Goal: Task Accomplishment & Management: Use online tool/utility

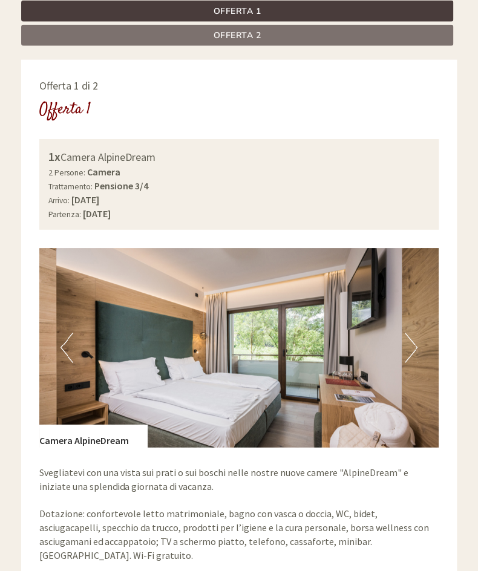
scroll to position [565, 0]
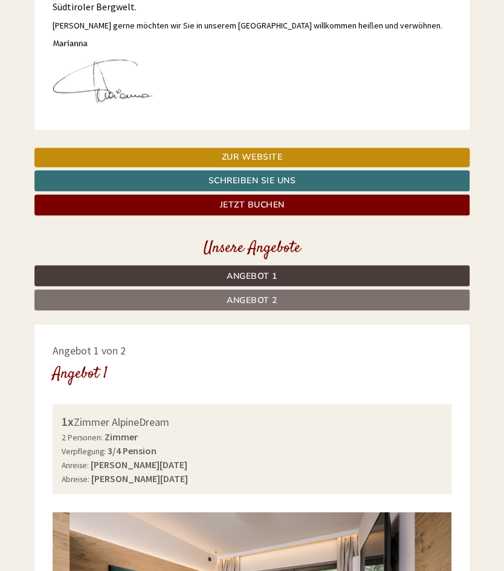
scroll to position [268, 0]
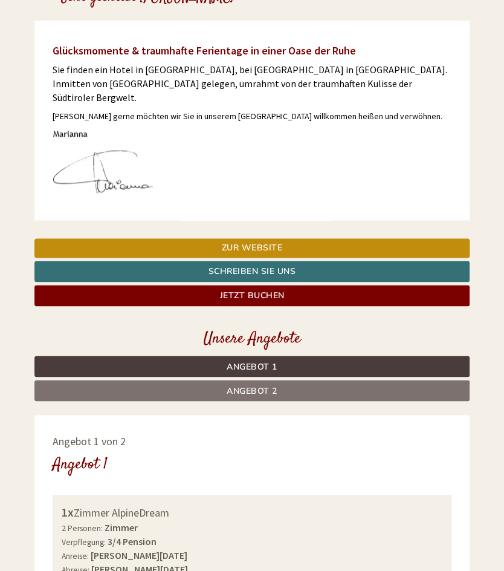
scroll to position [220, 0]
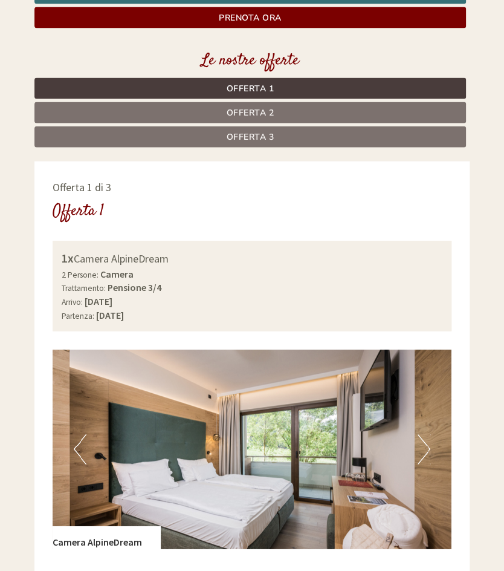
scroll to position [107, 0]
